Goal: Information Seeking & Learning: Learn about a topic

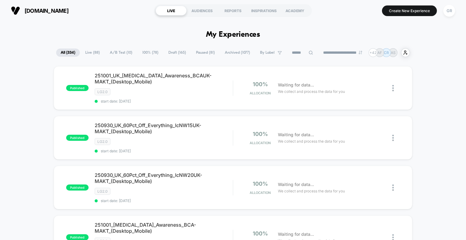
click at [122, 54] on span "A/B Test ( 10 )" at bounding box center [121, 52] width 32 height 8
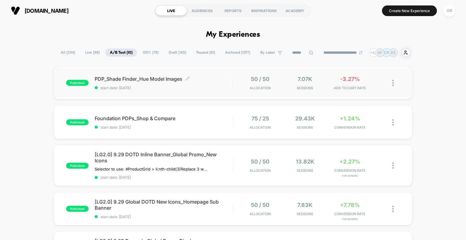
click at [202, 85] on span "start date: [DATE]" at bounding box center [164, 87] width 138 height 5
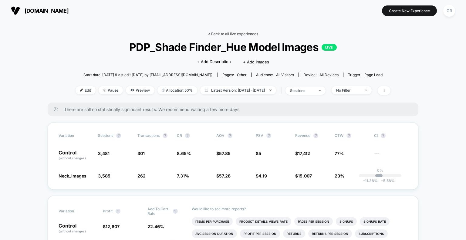
click at [229, 32] on link "< Back to all live experiences" at bounding box center [233, 34] width 50 height 5
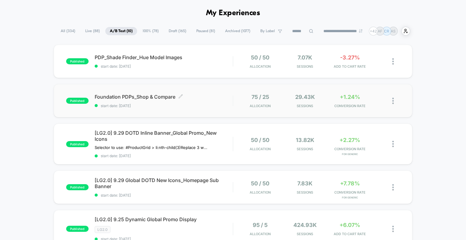
scroll to position [30, 0]
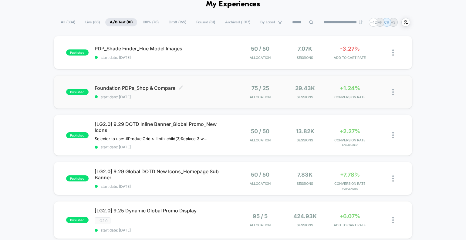
click at [227, 95] on span "start date: [DATE]" at bounding box center [164, 97] width 138 height 5
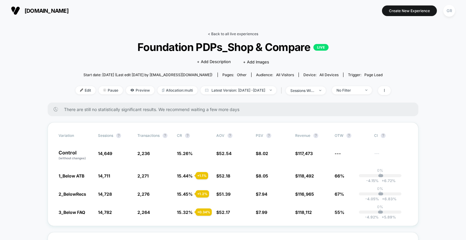
click at [222, 34] on link "< Back to all live experiences" at bounding box center [233, 34] width 50 height 5
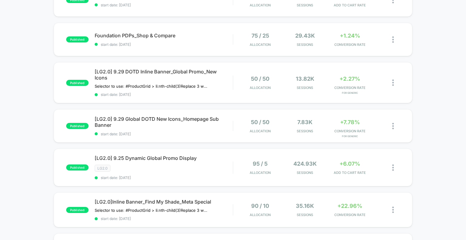
scroll to position [91, 0]
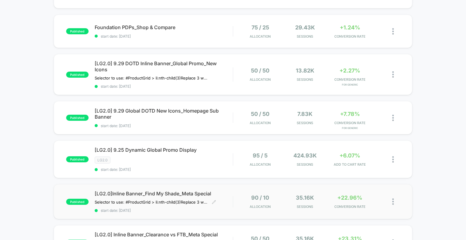
click at [205, 190] on span "[LG2.0]Inline Banner_Find My Shade_Meta Special" at bounding box center [164, 193] width 138 height 6
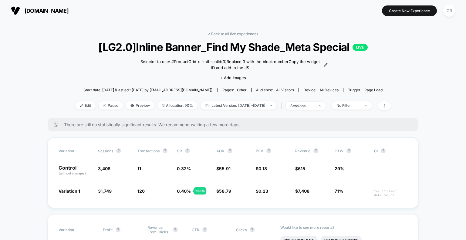
click at [220, 36] on link "< Back to all live experiences" at bounding box center [233, 34] width 50 height 5
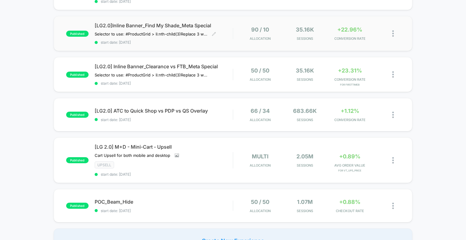
scroll to position [273, 0]
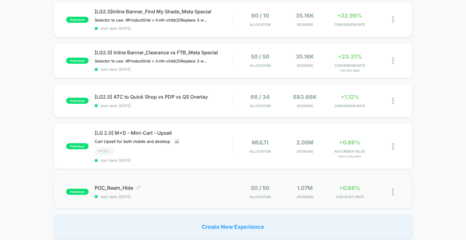
click at [209, 185] on span "POC_Beam_Hide Click to edit experience details" at bounding box center [164, 188] width 138 height 6
